Goal: Information Seeking & Learning: Learn about a topic

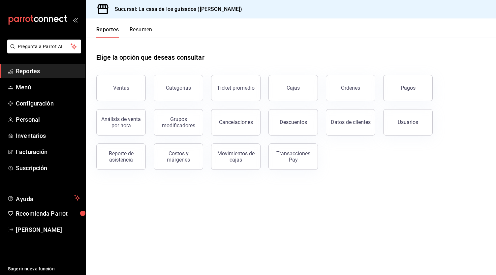
click at [32, 73] on span "Reportes" at bounding box center [48, 71] width 64 height 9
click at [148, 30] on button "Resumen" at bounding box center [141, 31] width 23 height 11
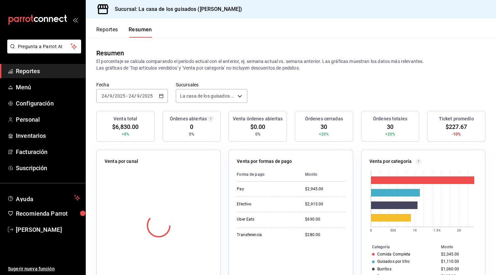
click at [339, 88] on div "Fecha [DATE] [DATE] - [DATE] [DATE] Sucursales La casa de los guisados ([PERSON…" at bounding box center [291, 96] width 410 height 29
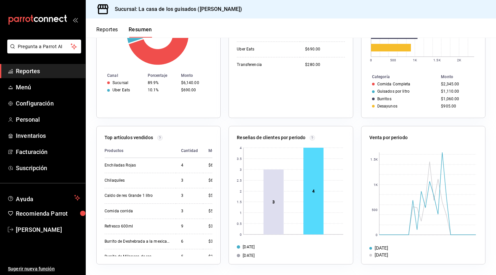
click at [221, 182] on div "Reseñas de clientes por periodo 0 0.5 1 1.5 2 2.5 3 3.5 4 3 4 [DATE] [DATE]" at bounding box center [287, 191] width 132 height 146
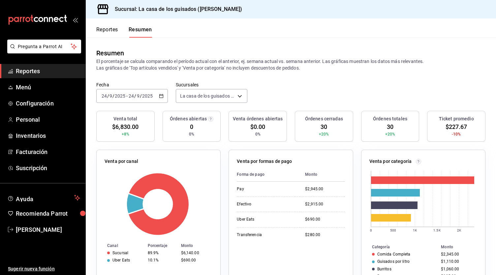
click at [106, 31] on button "Reportes" at bounding box center [107, 31] width 22 height 11
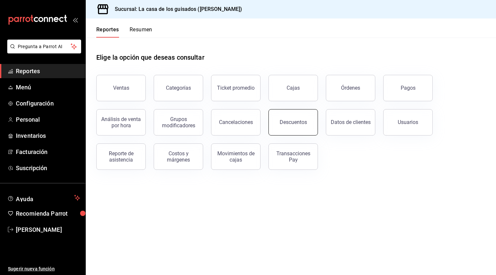
click at [285, 123] on div "Descuentos" at bounding box center [293, 122] width 27 height 6
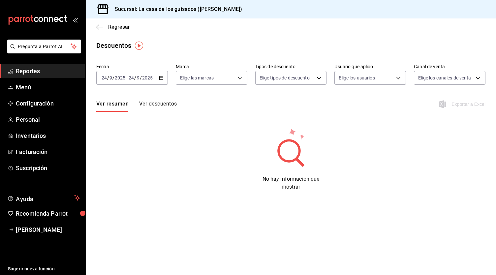
click at [139, 79] on input "9" at bounding box center [138, 77] width 3 height 5
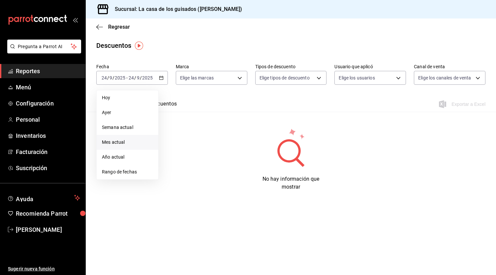
click at [130, 140] on span "Mes actual" at bounding box center [127, 142] width 51 height 7
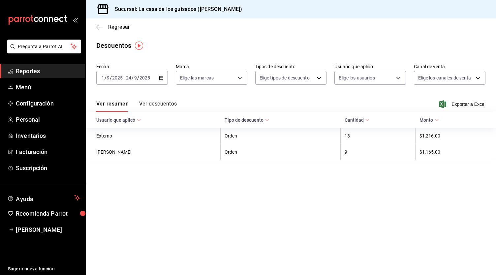
click at [148, 100] on div "Ver resumen Ver descuentos Exportar a Excel" at bounding box center [291, 102] width 410 height 19
click at [149, 102] on button "Ver descuentos" at bounding box center [158, 106] width 38 height 11
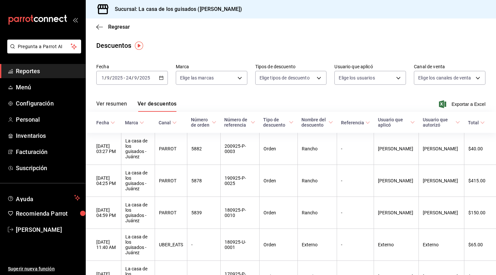
click at [187, 126] on th "Canal" at bounding box center [171, 122] width 32 height 21
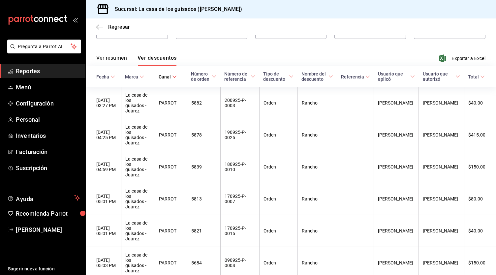
scroll to position [46, 0]
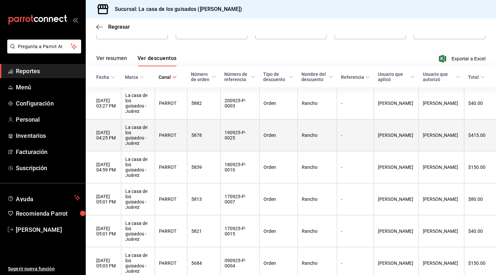
click at [337, 135] on th "Rancho" at bounding box center [317, 135] width 40 height 32
click at [166, 133] on th "PARROT" at bounding box center [171, 135] width 32 height 32
click at [141, 131] on th "La casa de los guisados - Juárez" at bounding box center [138, 135] width 34 height 32
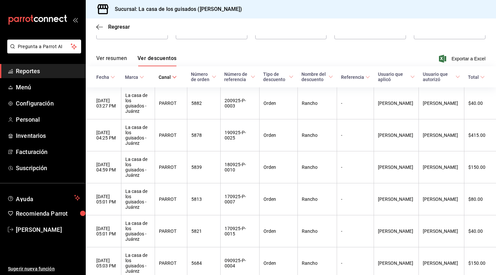
click at [111, 59] on button "Ver resumen" at bounding box center [111, 60] width 31 height 11
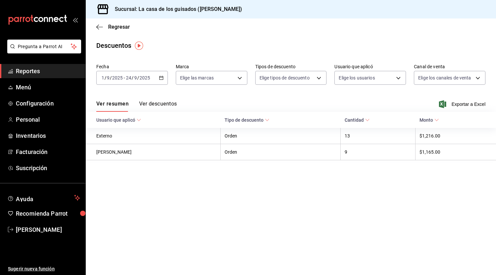
click at [100, 32] on div "Regresar" at bounding box center [291, 26] width 410 height 17
click at [100, 29] on icon "button" at bounding box center [99, 27] width 7 height 6
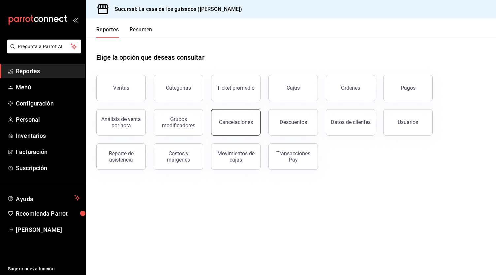
click at [246, 126] on button "Cancelaciones" at bounding box center [235, 122] width 49 height 26
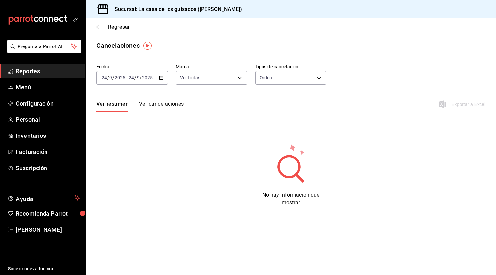
click at [152, 81] on div "[DATE] [DATE] - [DATE] [DATE]" at bounding box center [132, 78] width 72 height 14
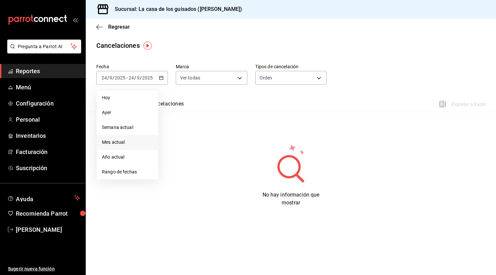
click at [125, 141] on span "Mes actual" at bounding box center [127, 142] width 51 height 7
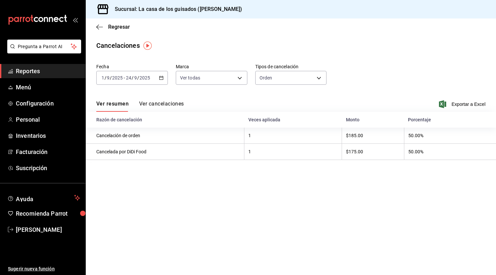
click at [169, 104] on button "Ver cancelaciones" at bounding box center [161, 106] width 45 height 11
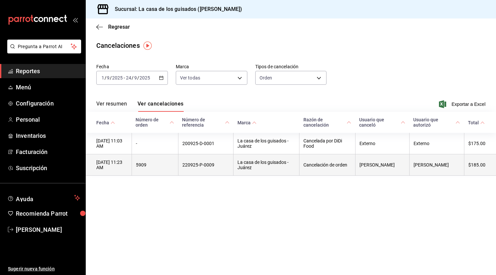
click at [252, 168] on th "La casa de los guisados - Juárez" at bounding box center [266, 164] width 66 height 21
click at [113, 165] on th "[DATE] 11:23 AM" at bounding box center [109, 164] width 46 height 21
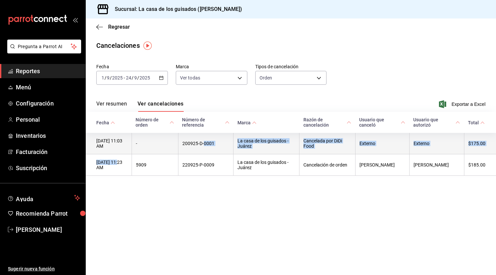
click at [308, 143] on tbody "[DATE] 11:03 AM - 200925-D-0001 La casa de los guisados - Juárez Cancelada por …" at bounding box center [291, 154] width 410 height 43
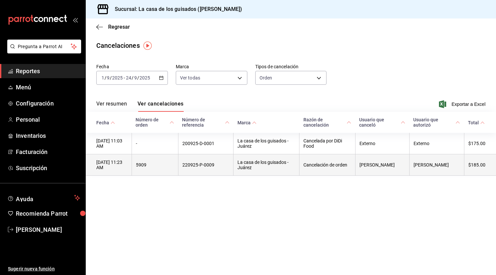
click at [330, 174] on th "Cancelación de orden" at bounding box center [327, 164] width 56 height 21
click at [399, 167] on th "[PERSON_NAME]" at bounding box center [382, 164] width 54 height 21
click at [468, 158] on th "$185.00" at bounding box center [480, 164] width 32 height 21
drag, startPoint x: 194, startPoint y: 168, endPoint x: 177, endPoint y: 170, distance: 17.0
click at [177, 170] on th "5909" at bounding box center [155, 164] width 46 height 21
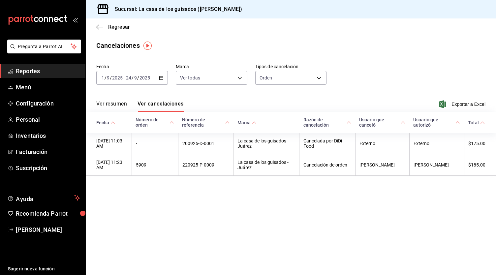
click at [95, 28] on div "Regresar" at bounding box center [291, 26] width 410 height 17
click at [99, 29] on icon "button" at bounding box center [99, 27] width 7 height 6
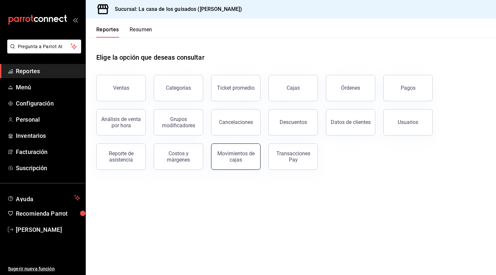
click at [245, 155] on div "Movimientos de cajas" at bounding box center [235, 156] width 41 height 13
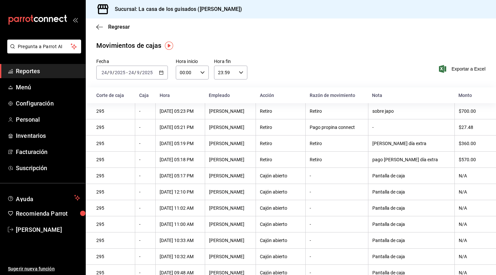
drag, startPoint x: 141, startPoint y: 74, endPoint x: 119, endPoint y: 75, distance: 21.8
click at [119, 75] on input "2025" at bounding box center [119, 72] width 11 height 5
click at [120, 134] on span "Mes actual" at bounding box center [127, 137] width 51 height 7
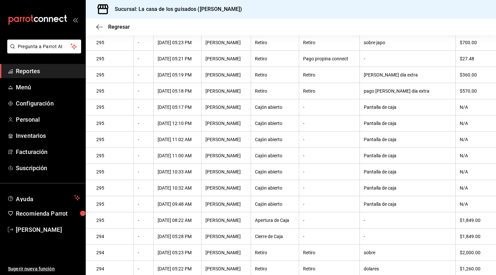
scroll to position [51, 0]
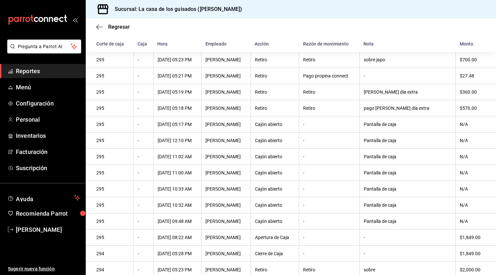
click at [38, 70] on span "Reportes" at bounding box center [48, 71] width 64 height 9
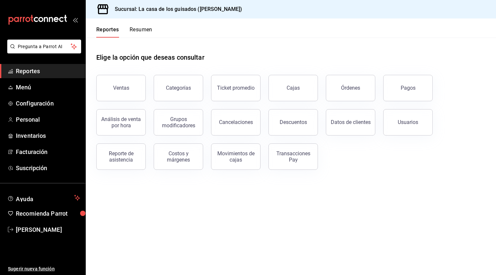
click at [135, 32] on button "Resumen" at bounding box center [141, 31] width 23 height 11
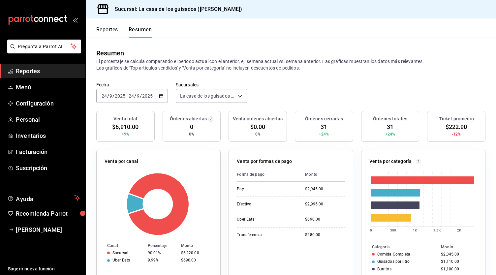
scroll to position [71, 0]
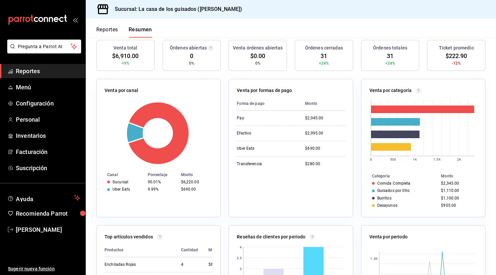
click at [76, 25] on div "mailbox folders" at bounding box center [42, 20] width 85 height 40
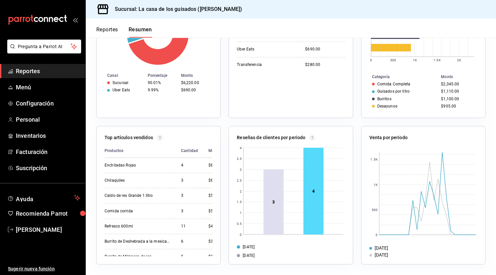
scroll to position [0, 0]
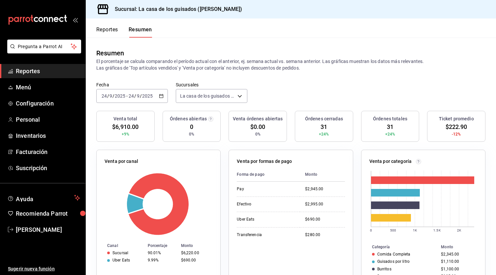
click at [40, 70] on span "Reportes" at bounding box center [48, 71] width 64 height 9
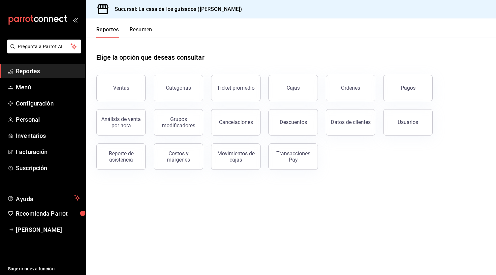
click at [146, 31] on button "Resumen" at bounding box center [141, 31] width 23 height 11
